Goal: Information Seeking & Learning: Learn about a topic

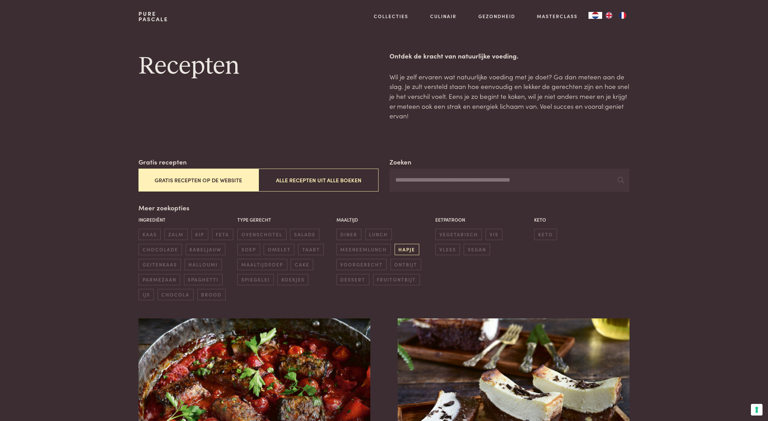
click at [406, 252] on span "hapje" at bounding box center [407, 249] width 25 height 11
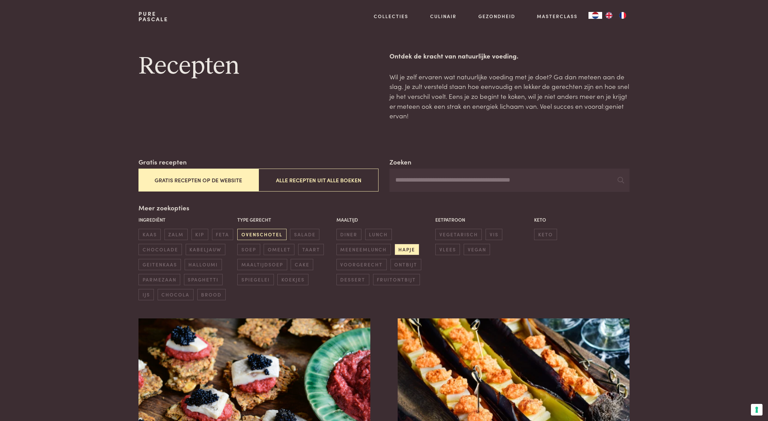
click at [255, 232] on span "ovenschotel" at bounding box center [261, 234] width 49 height 11
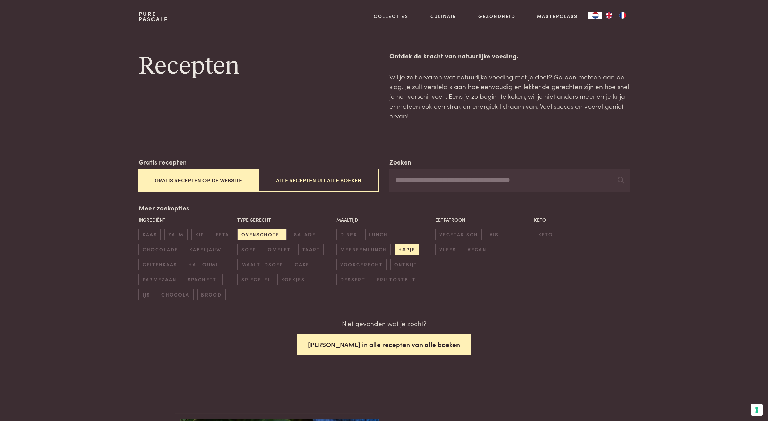
click at [381, 345] on button "Zoek in alle recepten van alle boeken" at bounding box center [384, 345] width 174 height 22
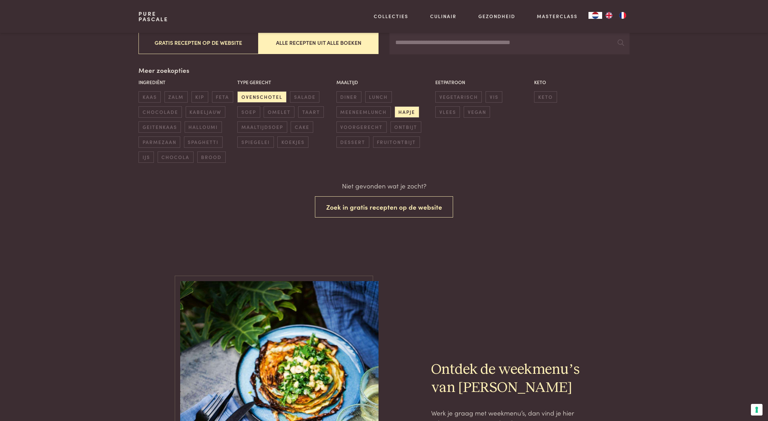
scroll to position [136, 0]
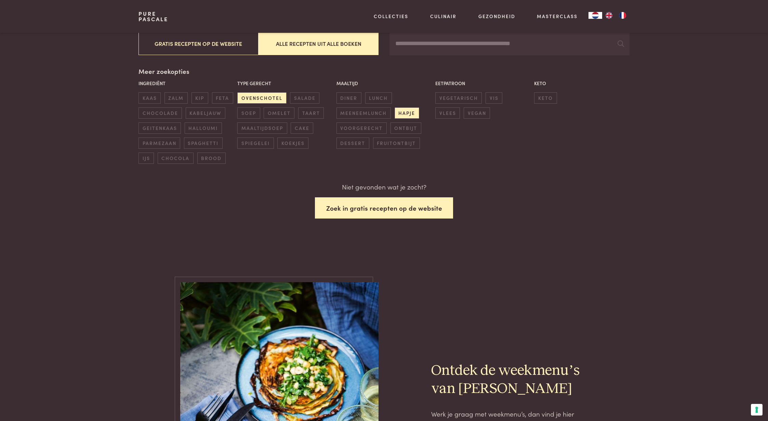
click at [344, 207] on button "Zoek in gratis recepten op de website" at bounding box center [384, 208] width 138 height 22
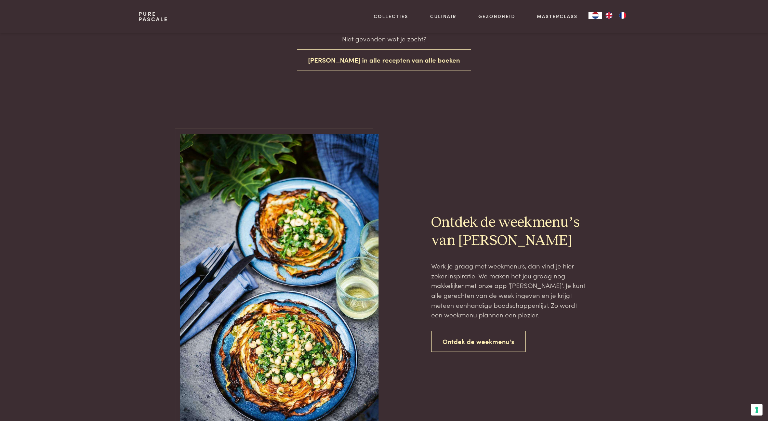
scroll to position [285, 0]
click at [472, 339] on link "Ontdek de weekmenu's" at bounding box center [478, 341] width 94 height 22
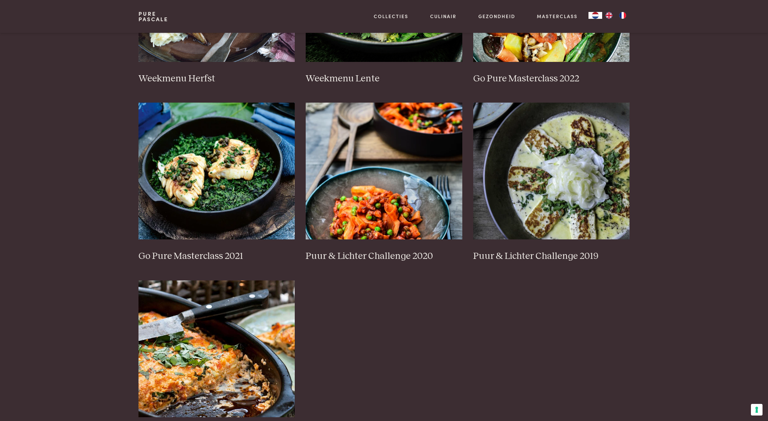
scroll to position [432, 0]
click at [534, 225] on img at bounding box center [551, 170] width 157 height 137
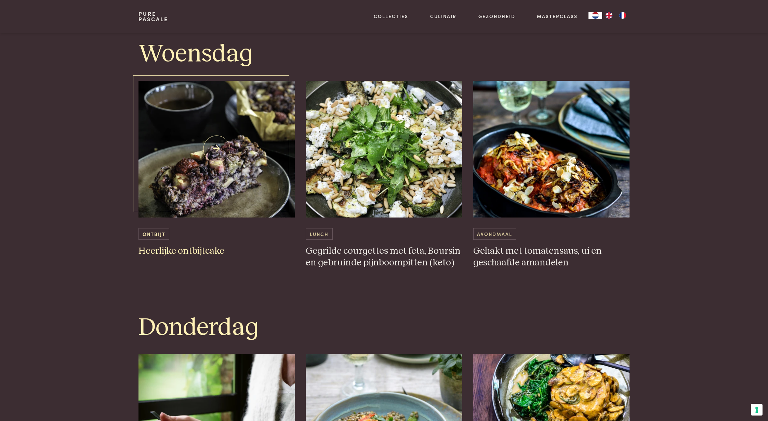
scroll to position [912, 0]
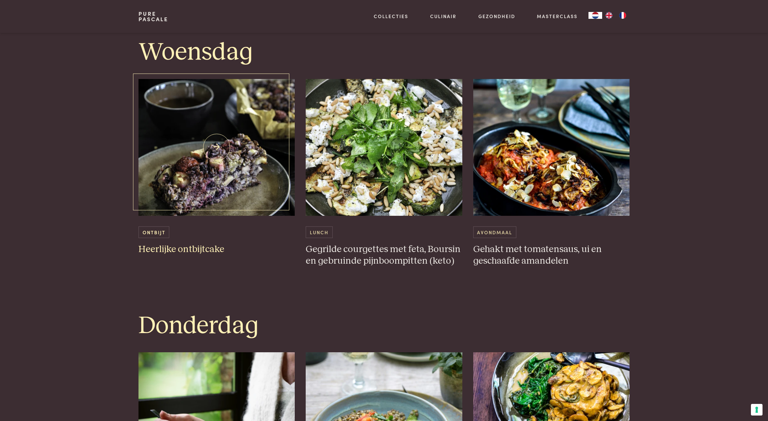
click at [217, 153] on img at bounding box center [216, 147] width 157 height 137
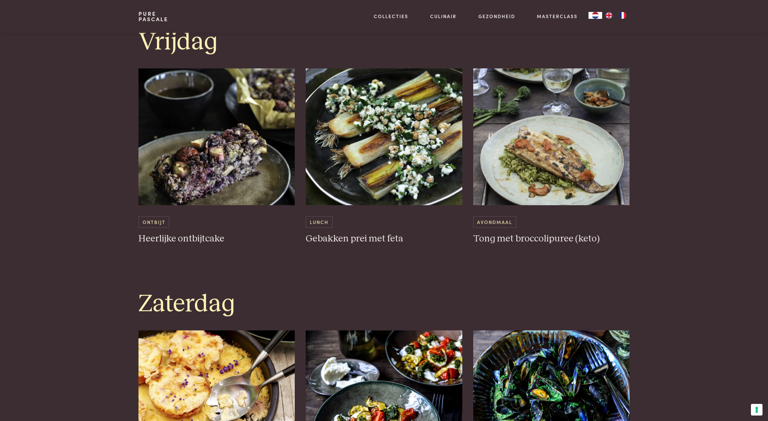
scroll to position [1470, 0]
click at [365, 188] on img at bounding box center [384, 136] width 157 height 137
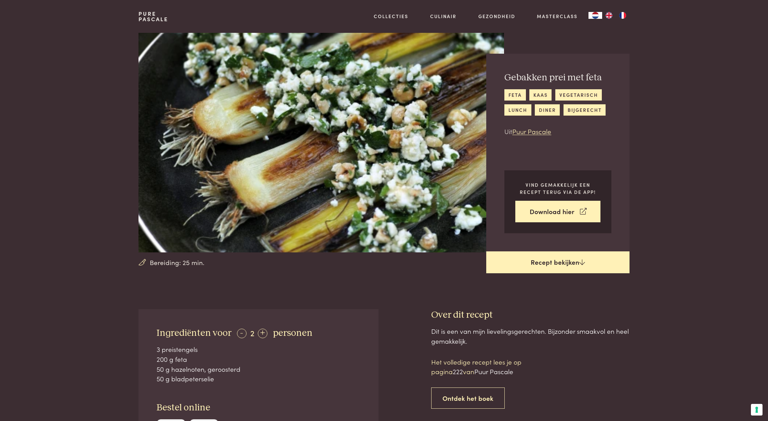
click at [582, 263] on icon at bounding box center [582, 262] width 6 height 6
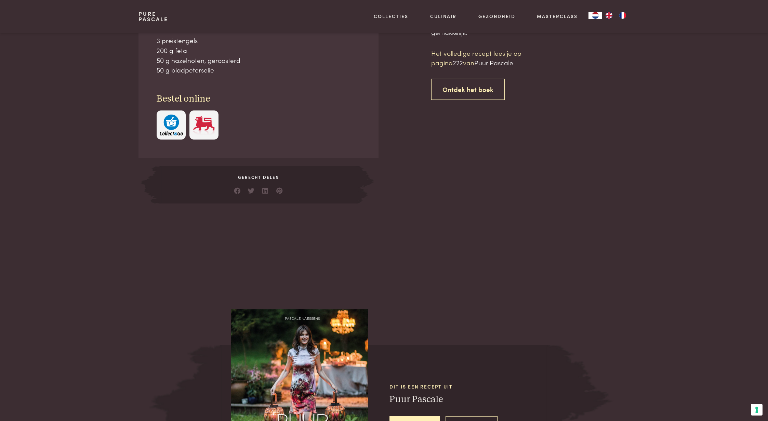
scroll to position [309, 0]
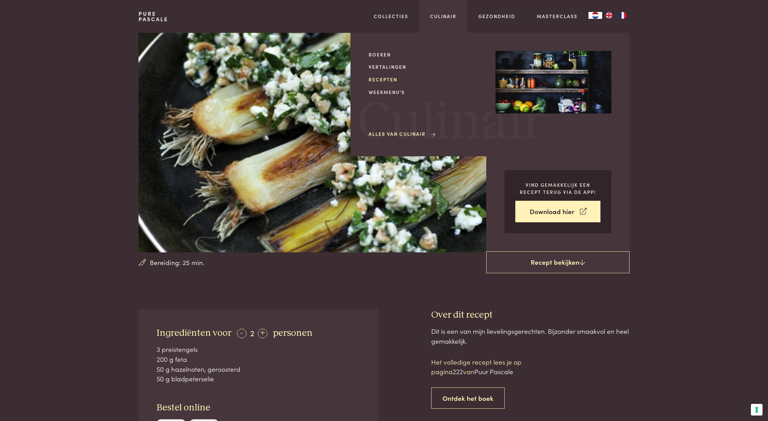
click at [377, 79] on link "Recepten" at bounding box center [427, 79] width 116 height 7
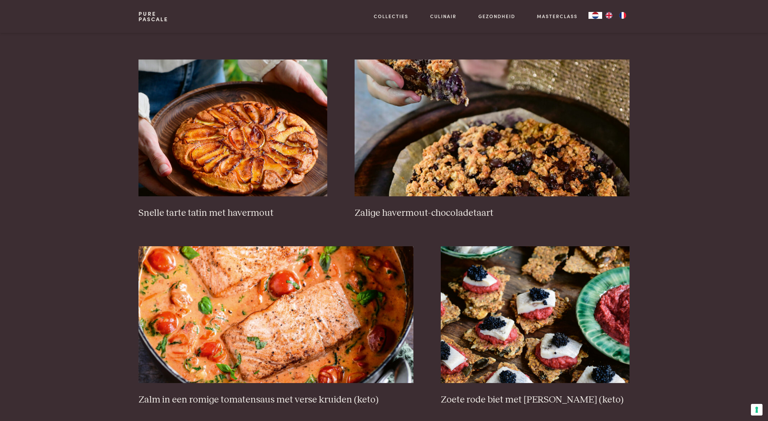
scroll to position [1019, 0]
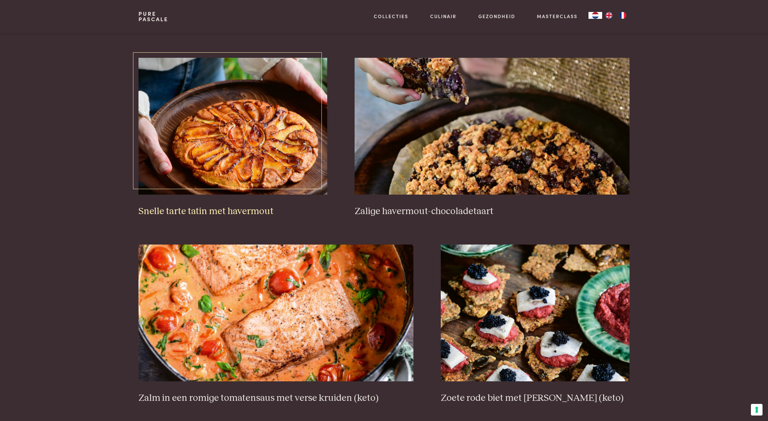
click at [233, 128] on img at bounding box center [232, 126] width 189 height 137
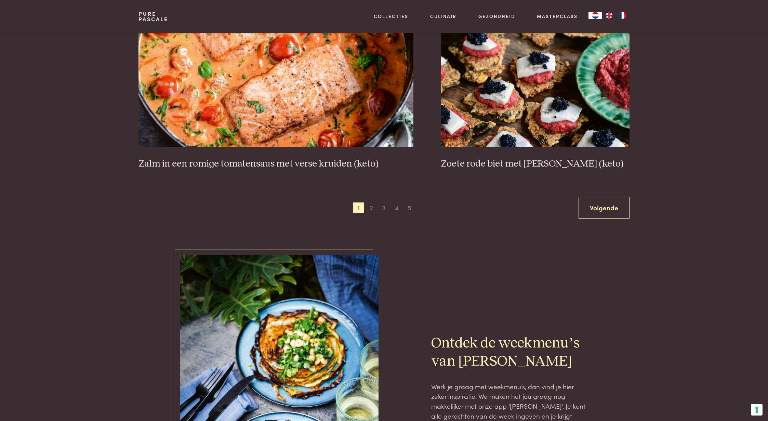
scroll to position [1254, 0]
click at [601, 210] on link "Volgende" at bounding box center [604, 208] width 51 height 22
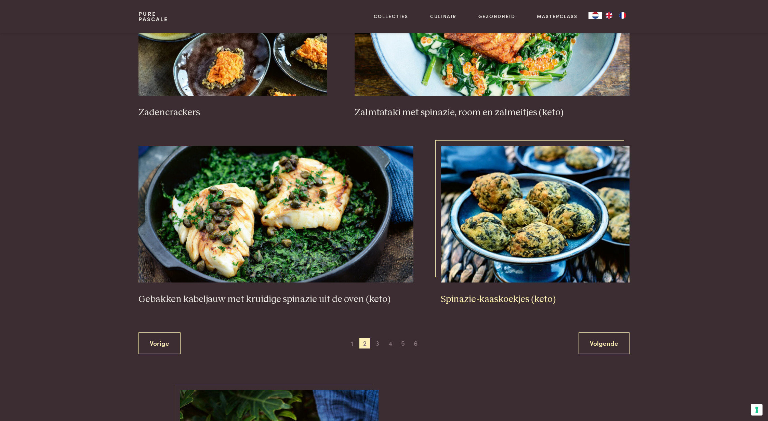
scroll to position [1119, 0]
click at [607, 339] on link "Volgende" at bounding box center [604, 343] width 51 height 22
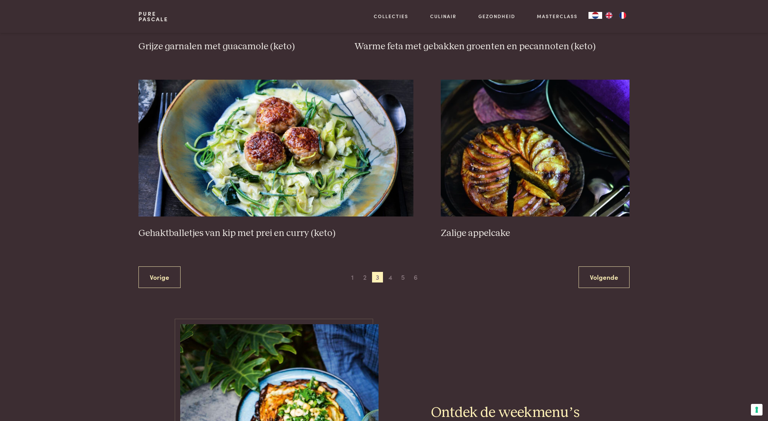
scroll to position [1209, 0]
click at [597, 276] on link "Volgende" at bounding box center [604, 277] width 51 height 22
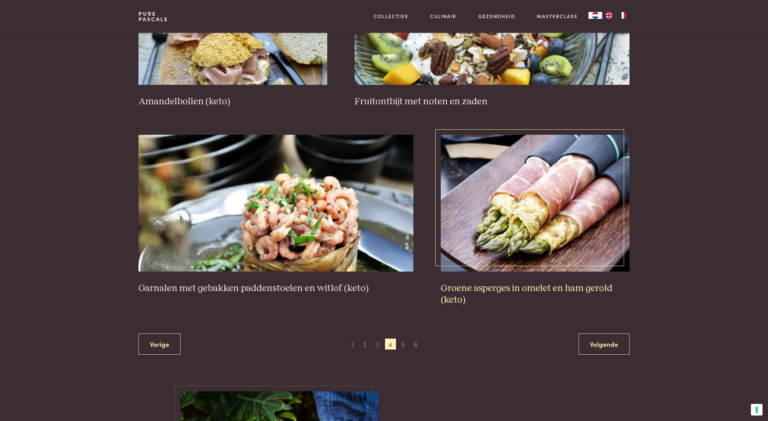
scroll to position [1130, 0]
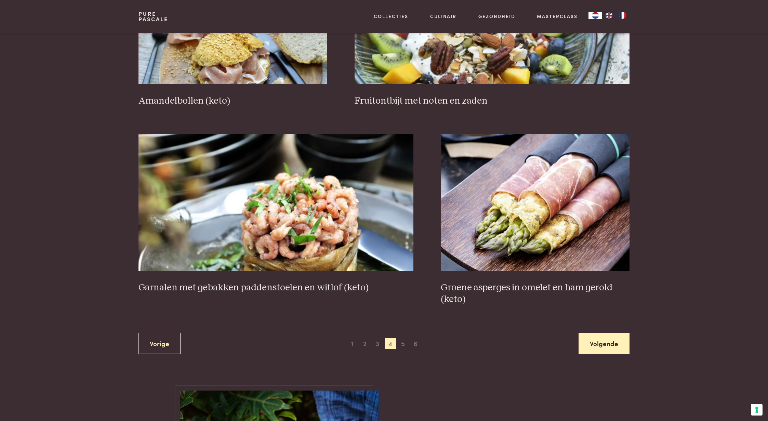
click at [605, 344] on link "Volgende" at bounding box center [604, 344] width 51 height 22
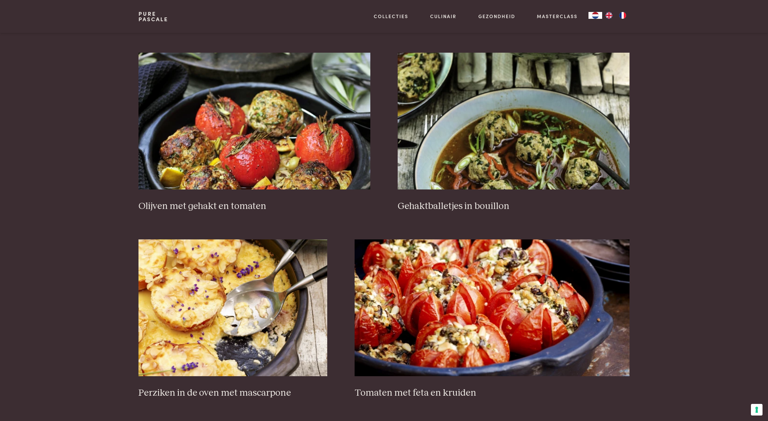
scroll to position [838, 0]
click at [250, 172] on img at bounding box center [254, 120] width 232 height 137
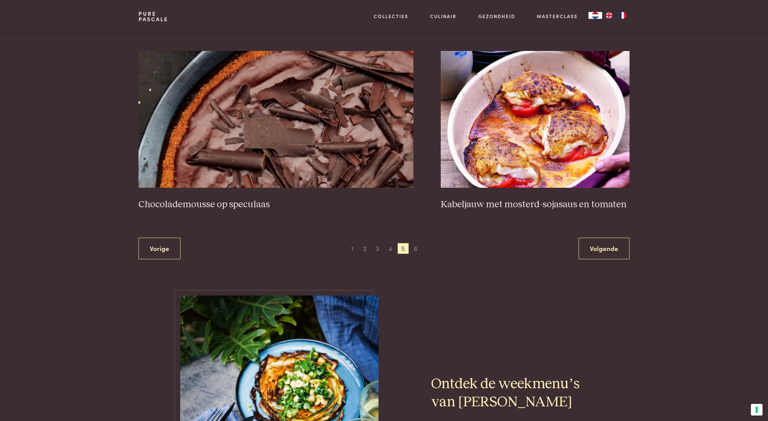
scroll to position [1215, 0]
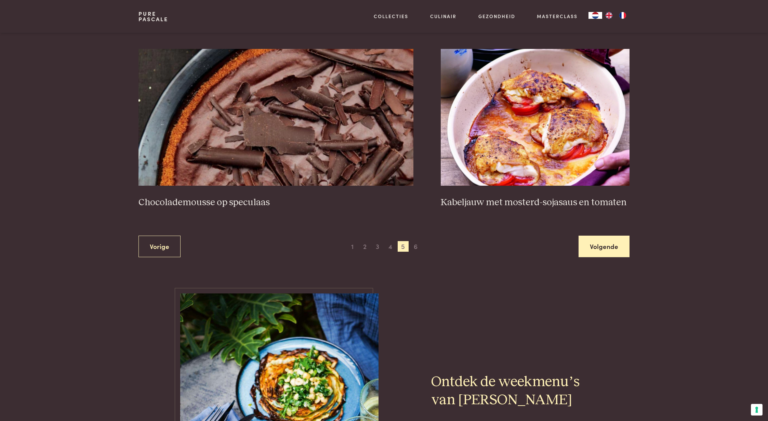
click at [609, 244] on link "Volgende" at bounding box center [604, 247] width 51 height 22
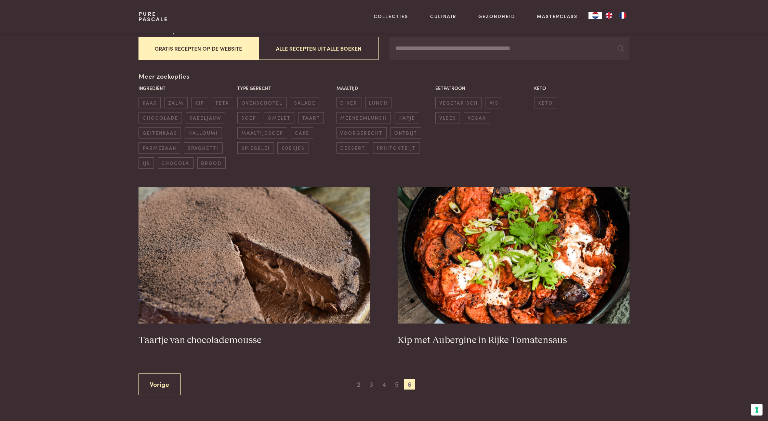
scroll to position [131, 0]
click at [371, 384] on span "3" at bounding box center [371, 384] width 11 height 11
click at [175, 381] on link "Vorige" at bounding box center [159, 385] width 42 height 22
click at [170, 384] on link "Vorige" at bounding box center [159, 385] width 42 height 22
click at [359, 386] on span "2" at bounding box center [358, 384] width 11 height 11
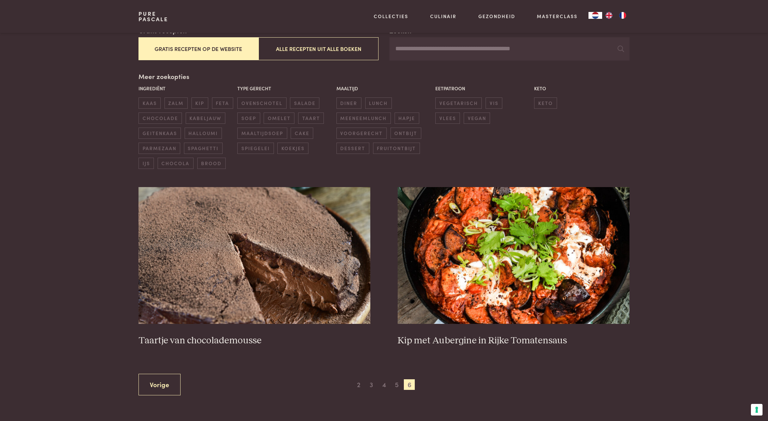
scroll to position [0, 0]
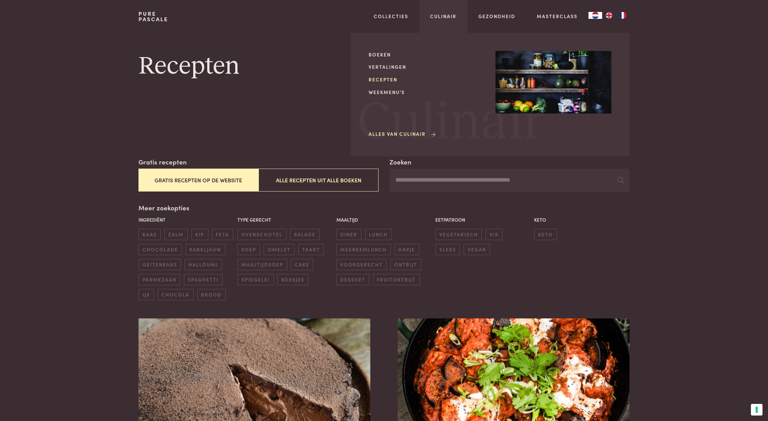
click at [402, 78] on link "Recepten" at bounding box center [427, 79] width 116 height 7
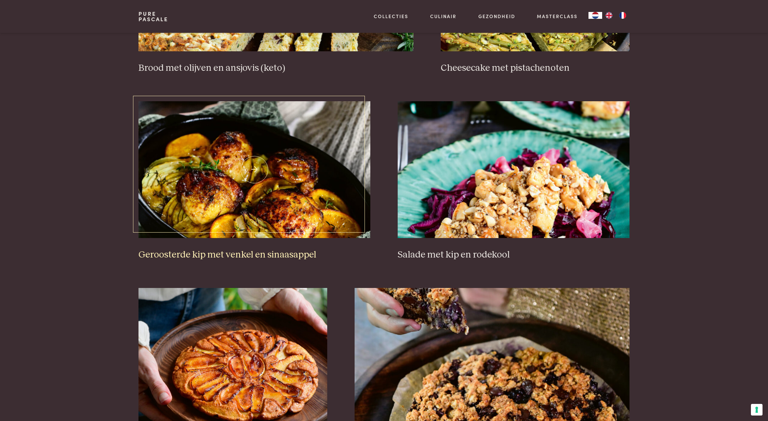
scroll to position [790, 0]
click at [257, 168] on img at bounding box center [254, 169] width 232 height 137
